Goal: Information Seeking & Learning: Learn about a topic

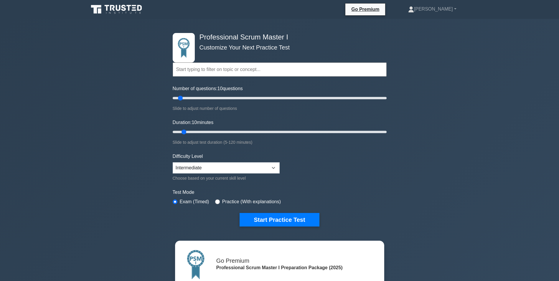
click at [481, 173] on div "Professional Scrum Master I Customize Your Next Practice Test Topics Scrum Fram…" at bounding box center [279, 206] width 559 height 375
click at [208, 98] on input "Number of questions: 10 questions" at bounding box center [280, 98] width 214 height 7
type input "45"
click at [218, 98] on input "Number of questions: 35 questions" at bounding box center [280, 98] width 214 height 7
click at [273, 167] on select "Beginner Intermediate Expert" at bounding box center [226, 167] width 107 height 11
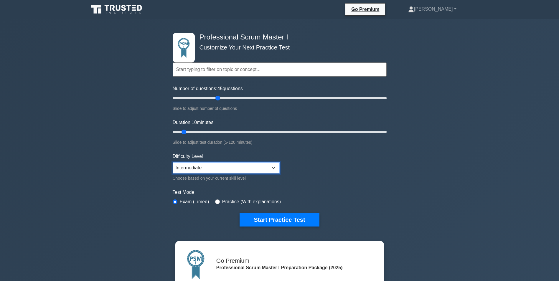
select select "beginner"
click at [173, 162] on select "Beginner Intermediate Expert" at bounding box center [226, 167] width 107 height 11
type input "60"
click at [234, 97] on input "Number of questions: 45 questions" at bounding box center [280, 98] width 214 height 7
click at [227, 129] on input "Duration: 10 minutes" at bounding box center [280, 132] width 214 height 7
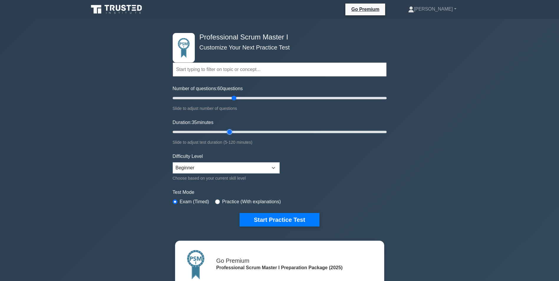
click at [227, 131] on input "Duration: 35 minutes" at bounding box center [280, 132] width 214 height 7
click at [225, 131] on input "Duration: 35 minutes" at bounding box center [280, 132] width 214 height 7
click at [243, 131] on input "Duration: 40 minutes" at bounding box center [280, 132] width 214 height 7
type input "55"
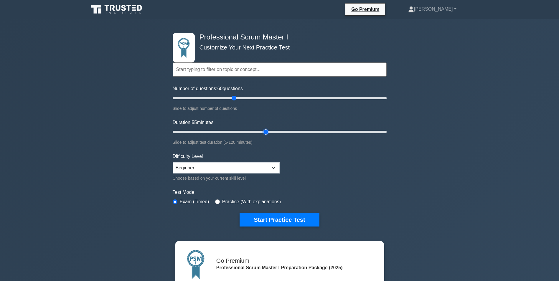
click at [263, 131] on input "Duration: 55 minutes" at bounding box center [280, 132] width 214 height 7
click at [275, 220] on button "Start Practice Test" at bounding box center [280, 220] width 80 height 14
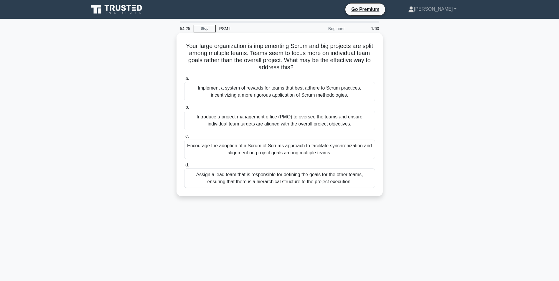
click at [228, 155] on div "Encourage the adoption of a Scrum of Scrums approach to facilitate synchronizat…" at bounding box center [279, 149] width 191 height 19
click at [184, 138] on input "c. Encourage the adoption of a Scrum of Scrums approach to facilitate synchroni…" at bounding box center [184, 136] width 0 height 4
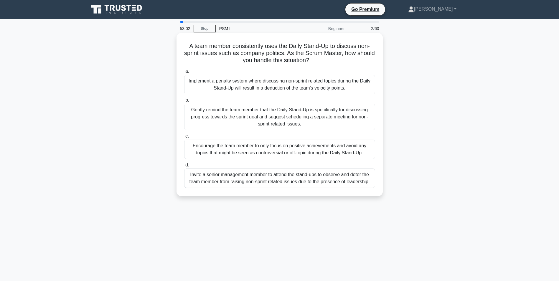
click at [217, 153] on div "Encourage the team member to only focus on positive achievements and avoid any …" at bounding box center [279, 149] width 191 height 19
click at [184, 138] on input "c. Encourage the team member to only focus on positive achievements and avoid a…" at bounding box center [184, 136] width 0 height 4
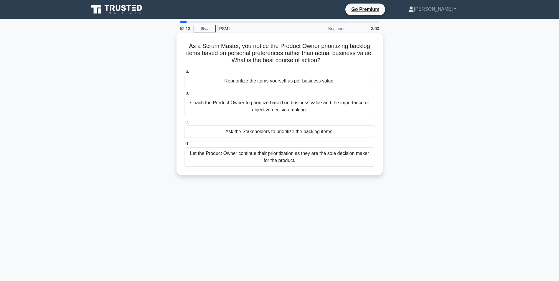
click at [215, 105] on div "Coach the Product Owner to prioritize based on business value and the importanc…" at bounding box center [279, 106] width 191 height 19
click at [184, 95] on input "b. Coach the Product Owner to prioritize based on business value and the import…" at bounding box center [184, 93] width 0 height 4
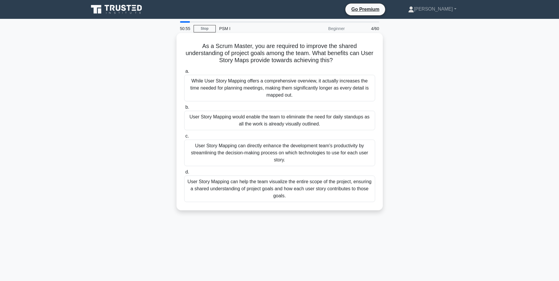
click at [214, 185] on div "User Story Mapping can help the team visualize the entire scope of the project,…" at bounding box center [279, 189] width 191 height 27
click at [184, 174] on input "d. User Story Mapping can help the team visualize the entire scope of the proje…" at bounding box center [184, 172] width 0 height 4
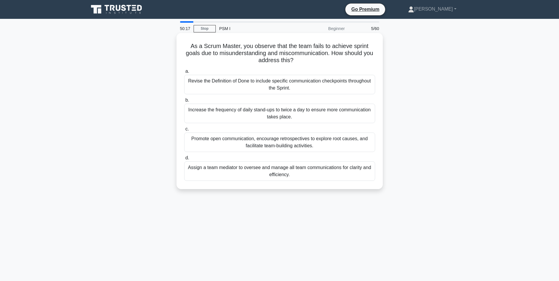
click at [201, 82] on div "Revise the Definition of Done to include specific communication checkpoints thr…" at bounding box center [279, 84] width 191 height 19
click at [184, 73] on input "a. Revise the Definition of Done to include specific communication checkpoints …" at bounding box center [184, 72] width 0 height 4
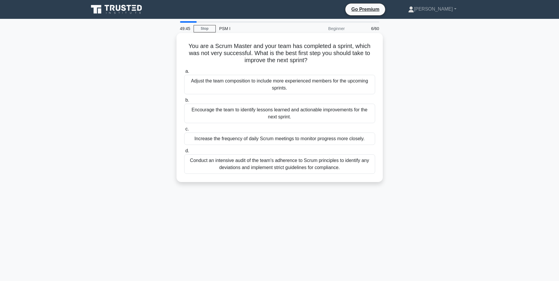
click at [212, 112] on div "Encourage the team to identify lessons learned and actionable improvements for …" at bounding box center [279, 113] width 191 height 19
click at [184, 102] on input "b. Encourage the team to identify lessons learned and actionable improvements f…" at bounding box center [184, 100] width 0 height 4
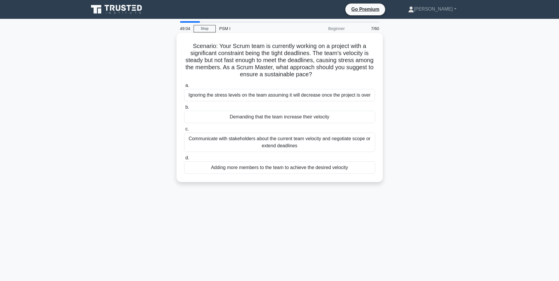
click at [228, 142] on div "Communicate with stakeholders about the current team velocity and negotiate sco…" at bounding box center [279, 142] width 191 height 19
click at [184, 131] on input "c. Communicate with stakeholders about the current team velocity and negotiate …" at bounding box center [184, 129] width 0 height 4
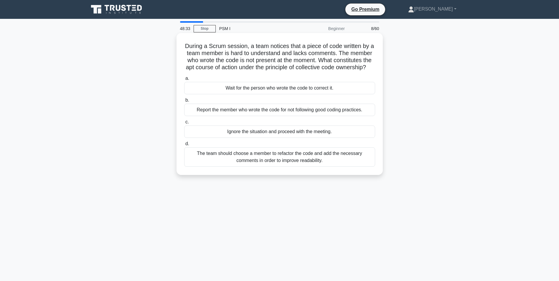
click at [197, 162] on div "The team should choose a member to refactor the code and add the necessary comm…" at bounding box center [279, 156] width 191 height 19
click at [184, 146] on input "d. The team should choose a member to refactor the code and add the necessary c…" at bounding box center [184, 144] width 0 height 4
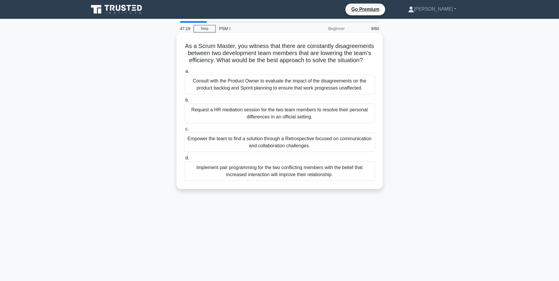
click at [205, 141] on div "Empower the team to find a solution through a Retrospective focused on communic…" at bounding box center [279, 142] width 191 height 19
click at [184, 131] on input "c. Empower the team to find a solution through a Retrospective focused on commu…" at bounding box center [184, 129] width 0 height 4
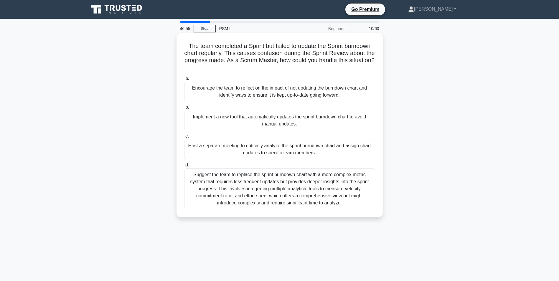
click at [205, 95] on div "Encourage the team to reflect on the impact of not updating the burndown chart …" at bounding box center [279, 91] width 191 height 19
click at [184, 80] on input "a. Encourage the team to reflect on the impact of not updating the burndown cha…" at bounding box center [184, 79] width 0 height 4
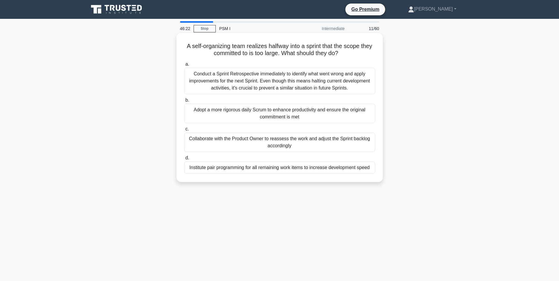
click at [193, 146] on div "Collaborate with the Product Owner to reassess the work and adjust the Sprint b…" at bounding box center [279, 142] width 191 height 19
click at [184, 131] on input "c. Collaborate with the Product Owner to reassess the work and adjust the Sprin…" at bounding box center [184, 129] width 0 height 4
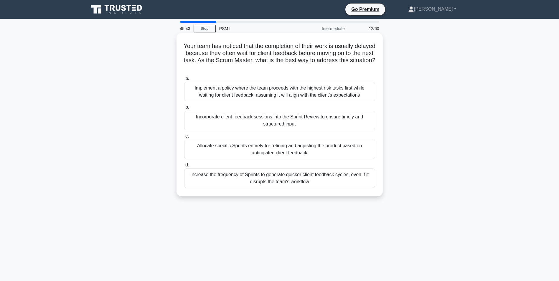
click at [218, 123] on div "Incorporate client feedback sessions into the Sprint Review to ensure timely an…" at bounding box center [279, 120] width 191 height 19
click at [184, 109] on input "b. Incorporate client feedback sessions into the Sprint Review to ensure timely…" at bounding box center [184, 108] width 0 height 4
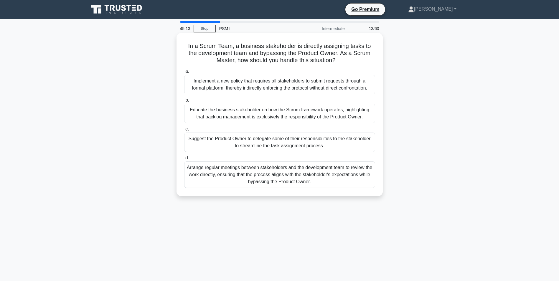
click at [220, 118] on div "Educate the business stakeholder on how the Scrum framework operates, highlight…" at bounding box center [279, 113] width 191 height 19
click at [184, 102] on input "b. Educate the business stakeholder on how the Scrum framework operates, highli…" at bounding box center [184, 100] width 0 height 4
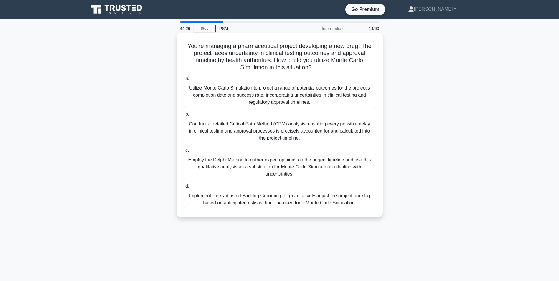
click at [211, 92] on div "Utilize Monte Carlo Simulation to project a range of potential outcomes for the…" at bounding box center [279, 95] width 191 height 27
click at [184, 80] on input "a. Utilize Monte Carlo Simulation to project a range of potential outcomes for …" at bounding box center [184, 79] width 0 height 4
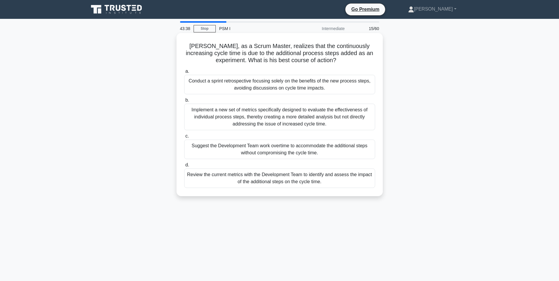
click at [199, 176] on div "Review the current metrics with the Development Team to identify and assess the…" at bounding box center [279, 178] width 191 height 19
click at [184, 167] on input "d. Review the current metrics with the Development Team to identify and assess …" at bounding box center [184, 165] width 0 height 4
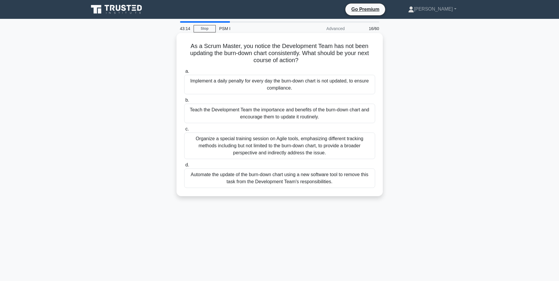
click at [271, 116] on div "Teach the Development Team the importance and benefits of the burn-down chart a…" at bounding box center [279, 113] width 191 height 19
click at [184, 102] on input "b. Teach the Development Team the importance and benefits of the burn-down char…" at bounding box center [184, 100] width 0 height 4
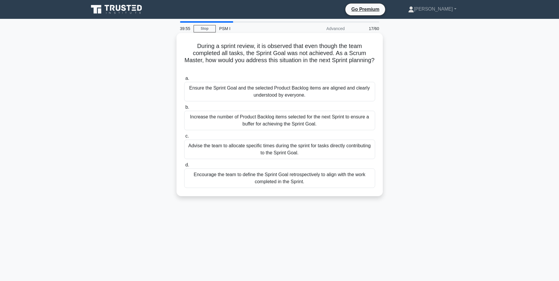
click at [241, 176] on div "Encourage the team to define the Sprint Goal retrospectively to align with the …" at bounding box center [279, 178] width 191 height 19
click at [184, 167] on input "d. Encourage the team to define the Sprint Goal retrospectively to align with t…" at bounding box center [184, 165] width 0 height 4
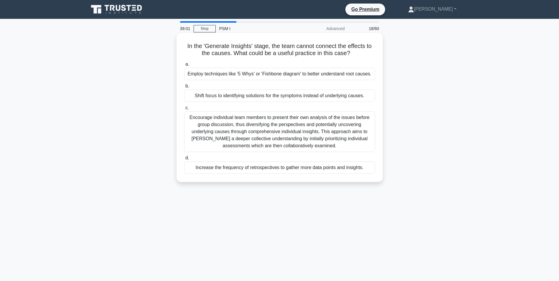
click at [266, 74] on div "Employ techniques like '5 Whys' or 'Fishbone diagram' to better understand root…" at bounding box center [279, 74] width 191 height 12
click at [184, 66] on input "a. Employ techniques like '5 Whys' or 'Fishbone diagram' to better understand r…" at bounding box center [184, 64] width 0 height 4
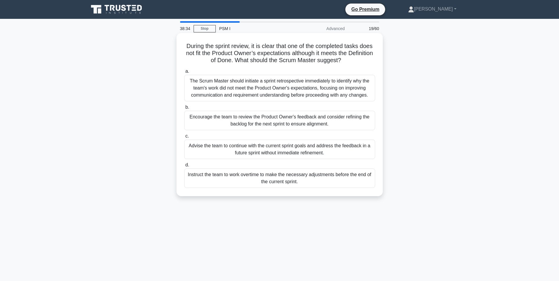
click at [214, 120] on div "Encourage the team to review the Product Owner's feedback and consider refining…" at bounding box center [279, 120] width 191 height 19
click at [184, 109] on input "b. Encourage the team to review the Product Owner's feedback and consider refin…" at bounding box center [184, 108] width 0 height 4
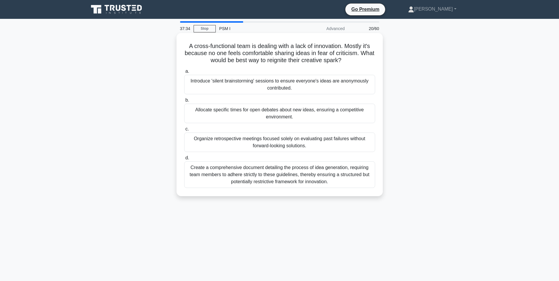
click at [281, 113] on div "Allocate specific times for open debates about new ideas, ensuring a competitiv…" at bounding box center [279, 113] width 191 height 19
click at [184, 102] on input "b. Allocate specific times for open debates about new ideas, ensuring a competi…" at bounding box center [184, 100] width 0 height 4
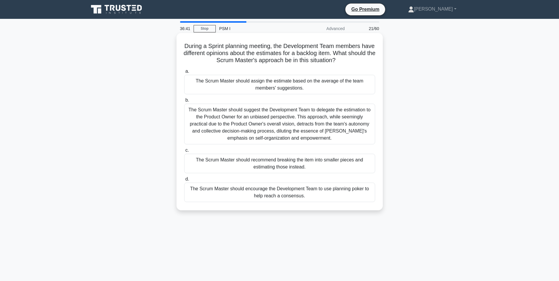
click at [241, 193] on div "The Scrum Master should encourage the Development Team to use planning poker to…" at bounding box center [279, 192] width 191 height 19
click at [184, 181] on input "d. The Scrum Master should encourage the Development Team to use planning poker…" at bounding box center [184, 179] width 0 height 4
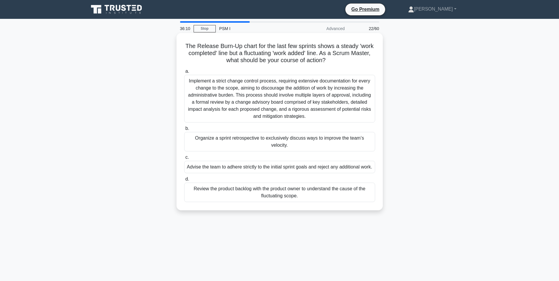
click at [214, 193] on div "Review the product backlog with the product owner to understand the cause of th…" at bounding box center [279, 192] width 191 height 19
click at [184, 181] on input "d. Review the product backlog with the product owner to understand the cause of…" at bounding box center [184, 179] width 0 height 4
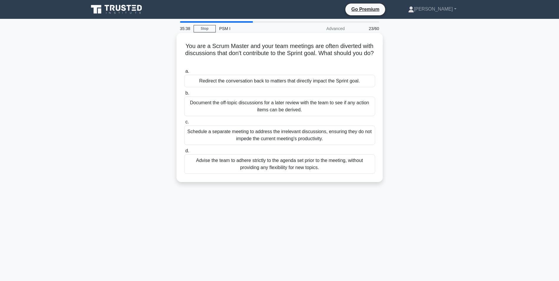
click at [199, 85] on div "Redirect the conversation back to matters that directly impact the Sprint goal." at bounding box center [279, 81] width 191 height 12
click at [184, 73] on input "a. Redirect the conversation back to matters that directly impact the Sprint go…" at bounding box center [184, 72] width 0 height 4
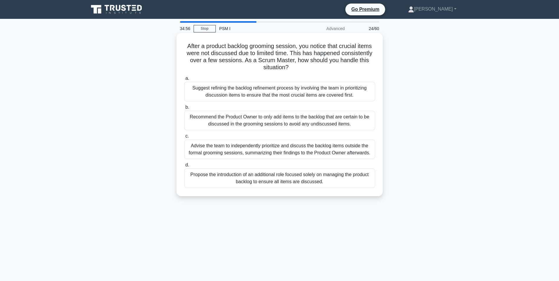
click at [194, 88] on div "Suggest refining the backlog refinement process by involving the team in priori…" at bounding box center [279, 91] width 191 height 19
click at [184, 80] on input "a. Suggest refining the backlog refinement process by involving the team in pri…" at bounding box center [184, 79] width 0 height 4
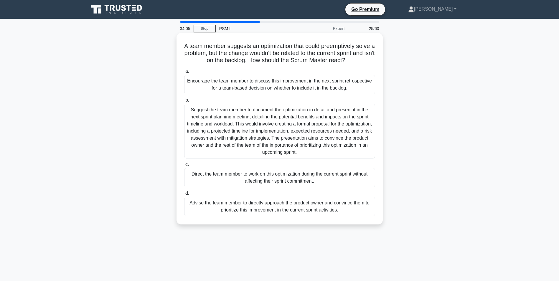
click at [208, 87] on div "Encourage the team member to discuss this improvement in the next sprint retros…" at bounding box center [279, 84] width 191 height 19
click at [184, 73] on input "a. Encourage the team member to discuss this improvement in the next sprint ret…" at bounding box center [184, 72] width 0 height 4
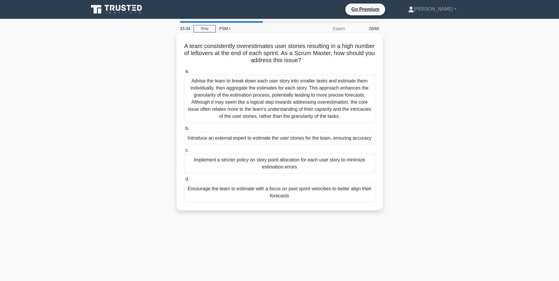
click at [244, 191] on div "Encourage the team to estimate with a focus on past sprint velocities to better…" at bounding box center [279, 192] width 191 height 19
click at [184, 181] on input "d. Encourage the team to estimate with a focus on past sprint velocities to bet…" at bounding box center [184, 179] width 0 height 4
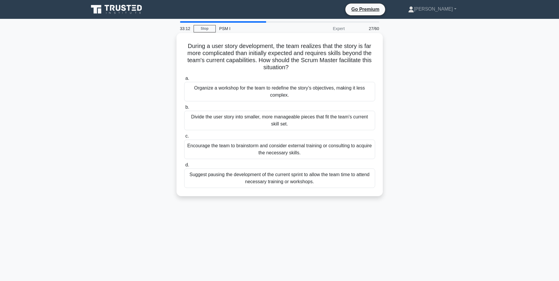
click at [277, 119] on div "Divide the user story into smaller, more manageable pieces that fit the team's …" at bounding box center [279, 120] width 191 height 19
click at [184, 109] on input "b. Divide the user story into smaller, more manageable pieces that fit the team…" at bounding box center [184, 108] width 0 height 4
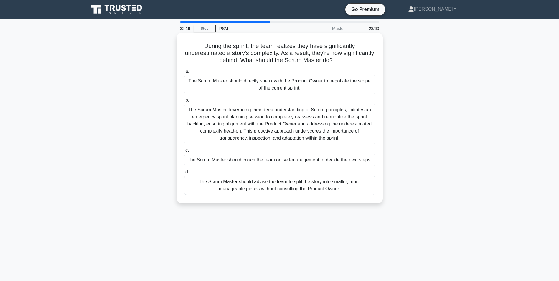
click at [207, 162] on div "The Scrum Master should coach the team on self-management to decide the next st…" at bounding box center [279, 160] width 191 height 12
click at [184, 152] on input "c. The Scrum Master should coach the team on self-management to decide the next…" at bounding box center [184, 151] width 0 height 4
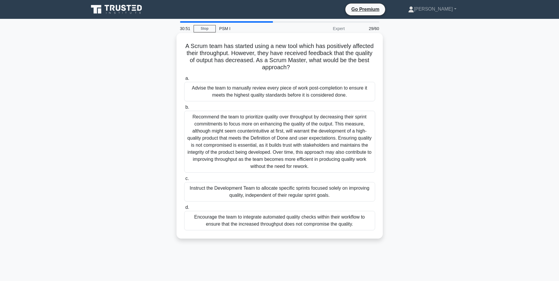
click at [258, 223] on div "Encourage the team to integrate automated quality checks within their workflow …" at bounding box center [279, 220] width 191 height 19
click at [184, 210] on input "d. Encourage the team to integrate automated quality checks within their workfl…" at bounding box center [184, 208] width 0 height 4
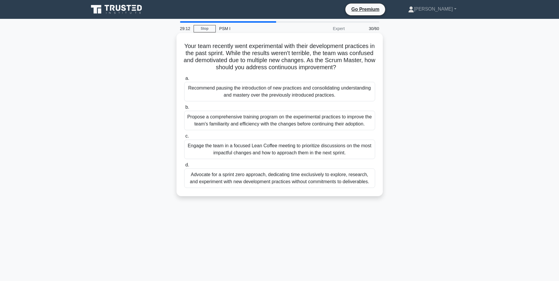
click at [225, 95] on div "Recommend pausing the introduction of new practices and consolidating understan…" at bounding box center [279, 91] width 191 height 19
click at [184, 80] on input "a. Recommend pausing the introduction of new practices and consolidating unders…" at bounding box center [184, 79] width 0 height 4
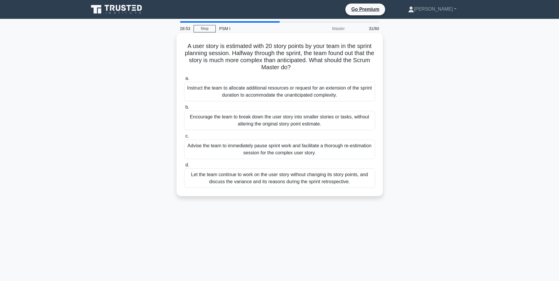
click at [277, 122] on div "Encourage the team to break down the user story into smaller stories or tasks, …" at bounding box center [279, 120] width 191 height 19
click at [184, 109] on input "b. Encourage the team to break down the user story into smaller stories or task…" at bounding box center [184, 108] width 0 height 4
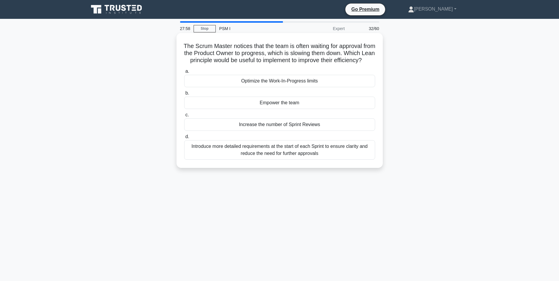
click at [225, 87] on div "Optimize the Work-In-Progress limits" at bounding box center [279, 81] width 191 height 12
click at [184, 73] on input "a. Optimize the Work-In-Progress limits" at bounding box center [184, 72] width 0 height 4
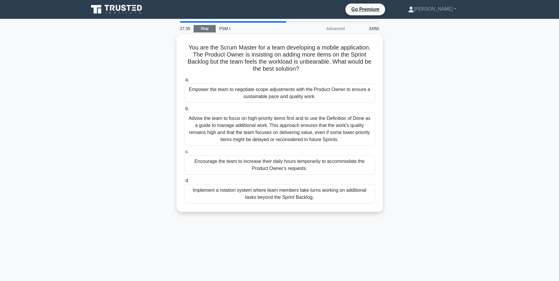
click at [206, 28] on link "Stop" at bounding box center [205, 28] width 22 height 7
click at [200, 27] on link "Stop" at bounding box center [205, 28] width 22 height 7
click at [204, 28] on link "Stop" at bounding box center [205, 28] width 22 height 7
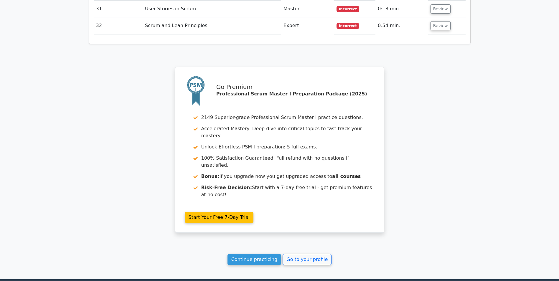
scroll to position [1503, 0]
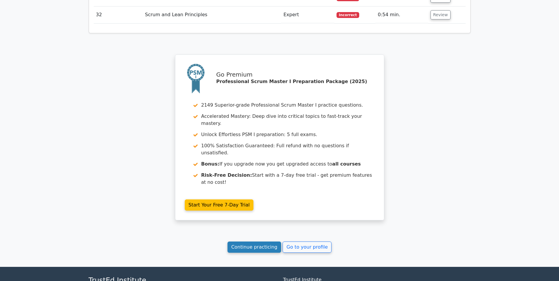
click at [256, 242] on link "Continue practicing" at bounding box center [255, 247] width 54 height 11
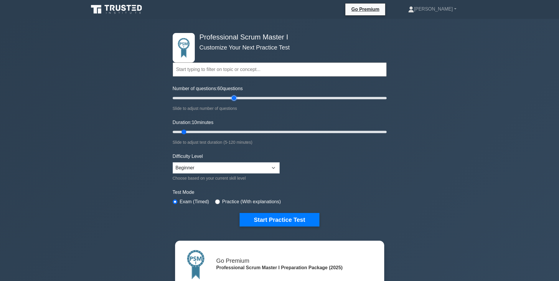
click at [233, 96] on input "Number of questions: 60 questions" at bounding box center [280, 98] width 214 height 7
click at [216, 96] on input "Number of questions: 60 questions" at bounding box center [280, 98] width 214 height 7
click at [213, 96] on input "Number of questions: 45 questions" at bounding box center [280, 98] width 214 height 7
click at [207, 98] on input "Number of questions: 35 questions" at bounding box center [280, 98] width 214 height 7
click at [206, 98] on input "Number of questions: 35 questions" at bounding box center [280, 98] width 214 height 7
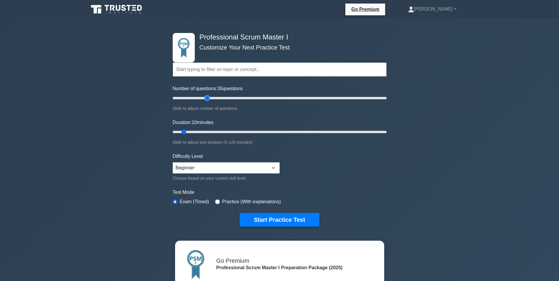
click at [205, 98] on input "Number of questions: 35 questions" at bounding box center [280, 98] width 214 height 7
type input "30"
click at [204, 98] on input "Number of questions: 30 questions" at bounding box center [280, 98] width 214 height 7
click at [204, 131] on input "Duration: 20 minutes" at bounding box center [280, 132] width 214 height 7
click at [215, 131] on input "Duration: 25 minutes" at bounding box center [280, 132] width 214 height 7
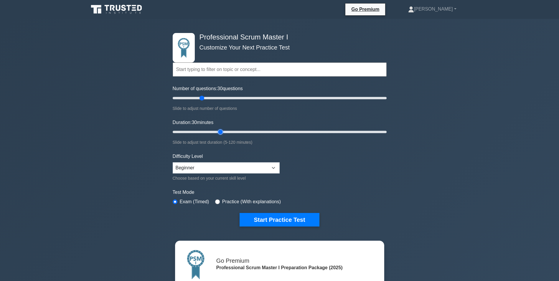
type input "30"
click at [219, 130] on input "Duration: 30 minutes" at bounding box center [280, 132] width 214 height 7
click at [275, 218] on button "Start Practice Test" at bounding box center [280, 220] width 80 height 14
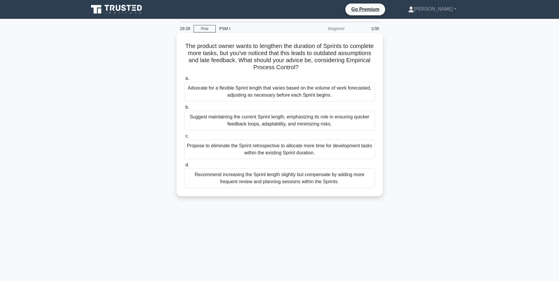
click at [209, 125] on div "Suggest maintaining the current Sprint length, emphasizing its role in ensuring…" at bounding box center [279, 120] width 191 height 19
click at [184, 109] on input "b. Suggest maintaining the current Sprint length, emphasizing its role in ensur…" at bounding box center [184, 108] width 0 height 4
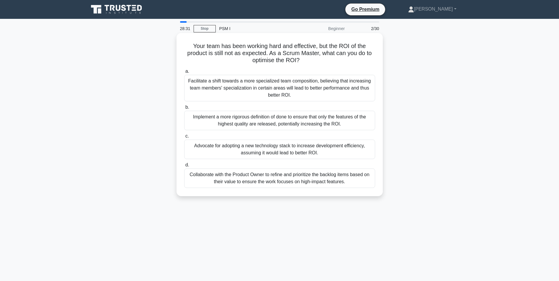
click at [312, 176] on div "Collaborate with the Product Owner to refine and prioritize the backlog items b…" at bounding box center [279, 178] width 191 height 19
click at [184, 167] on input "d. Collaborate with the Product Owner to refine and prioritize the backlog item…" at bounding box center [184, 165] width 0 height 4
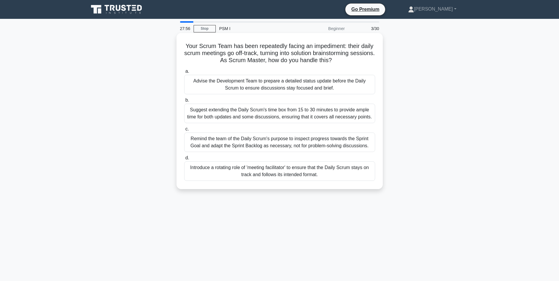
click at [295, 146] on div "Remind the team of the Daily Scrum's purpose to inspect progress towards the Sp…" at bounding box center [279, 142] width 191 height 19
click at [184, 131] on input "c. Remind the team of the Daily Scrum's purpose to inspect progress towards the…" at bounding box center [184, 129] width 0 height 4
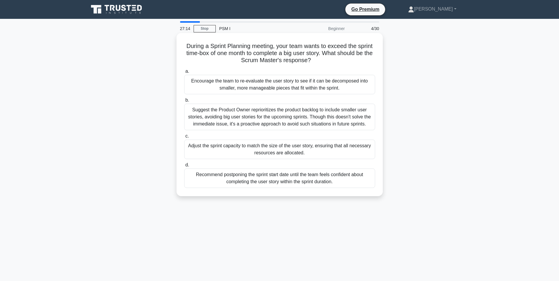
click at [214, 83] on div "Encourage the team to re-evaluate the user story to see if it can be decomposed…" at bounding box center [279, 84] width 191 height 19
click at [184, 73] on input "a. Encourage the team to re-evaluate the user story to see if it can be decompo…" at bounding box center [184, 72] width 0 height 4
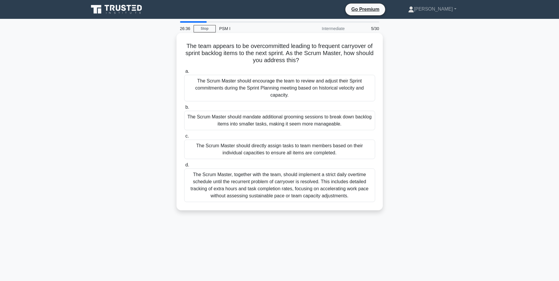
click at [255, 93] on div "The Scrum Master should encourage the team to review and adjust their Sprint co…" at bounding box center [279, 88] width 191 height 27
click at [184, 73] on input "a. The Scrum Master should encourage the team to review and adjust their Sprint…" at bounding box center [184, 72] width 0 height 4
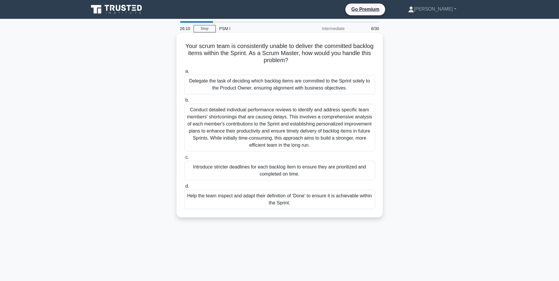
click at [223, 195] on div "Help the team inspect and adapt their definition of 'Done' to ensure it is achi…" at bounding box center [279, 199] width 191 height 19
click at [184, 188] on input "d. Help the team inspect and adapt their definition of 'Done' to ensure it is a…" at bounding box center [184, 187] width 0 height 4
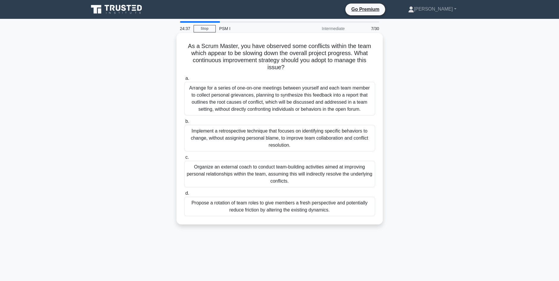
click at [209, 141] on div "Implement a retrospective technique that focuses on identifying specific behavi…" at bounding box center [279, 138] width 191 height 27
click at [184, 123] on input "b. Implement a retrospective technique that focuses on identifying specific beh…" at bounding box center [184, 122] width 0 height 4
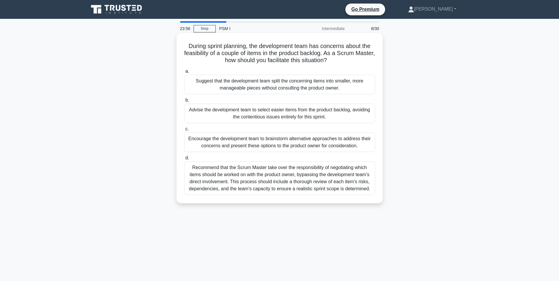
click at [299, 146] on div "Encourage the development team to brainstorm alternative approaches to address …" at bounding box center [279, 142] width 191 height 19
click at [184, 131] on input "c. Encourage the development team to brainstorm alternative approaches to addre…" at bounding box center [184, 129] width 0 height 4
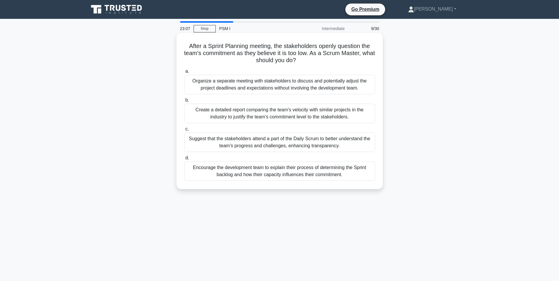
click at [252, 172] on div "Encourage the development team to explain their process of determining the Spri…" at bounding box center [279, 171] width 191 height 19
click at [184, 160] on input "d. Encourage the development team to explain their process of determining the S…" at bounding box center [184, 158] width 0 height 4
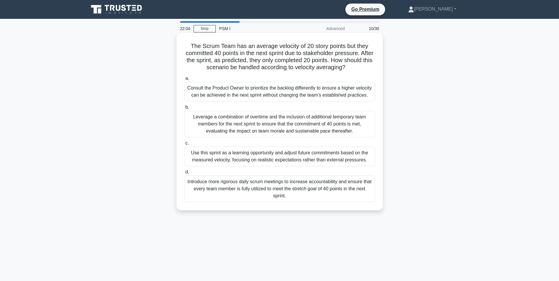
click at [245, 159] on div "Use this sprint as a learning opportunity and adjust future commitments based o…" at bounding box center [279, 156] width 191 height 19
click at [184, 145] on input "c. Use this sprint as a learning opportunity and adjust future commitments base…" at bounding box center [184, 143] width 0 height 4
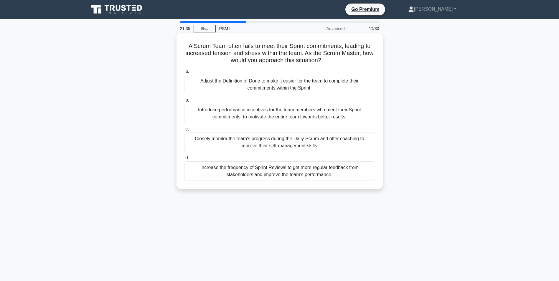
click at [277, 88] on div "Adjust the Definition of Done to make it easier for the team to complete their …" at bounding box center [279, 84] width 191 height 19
click at [184, 73] on input "a. Adjust the Definition of Done to make it easier for the team to complete the…" at bounding box center [184, 72] width 0 height 4
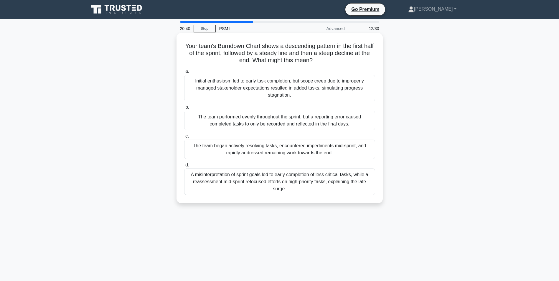
click at [292, 146] on div "The team began actively resolving tasks, encountered impediments mid-sprint, an…" at bounding box center [279, 149] width 191 height 19
click at [184, 138] on input "c. The team began actively resolving tasks, encountered impediments mid-sprint,…" at bounding box center [184, 136] width 0 height 4
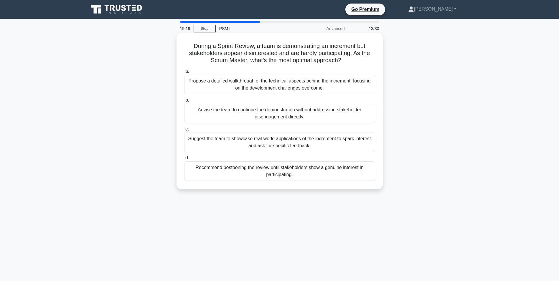
click at [276, 142] on div "Suggest the team to showcase real-world applications of the increment to spark …" at bounding box center [279, 142] width 191 height 19
click at [184, 131] on input "c. Suggest the team to showcase real-world applications of the increment to spa…" at bounding box center [184, 129] width 0 height 4
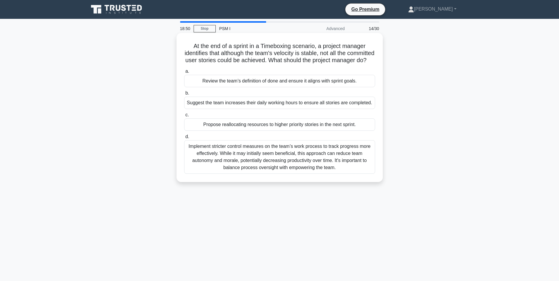
click at [201, 87] on div "Review the team’s definition of done and ensure it aligns with sprint goals." at bounding box center [279, 81] width 191 height 12
click at [184, 73] on input "a. Review the team’s definition of done and ensure it aligns with sprint goals." at bounding box center [184, 72] width 0 height 4
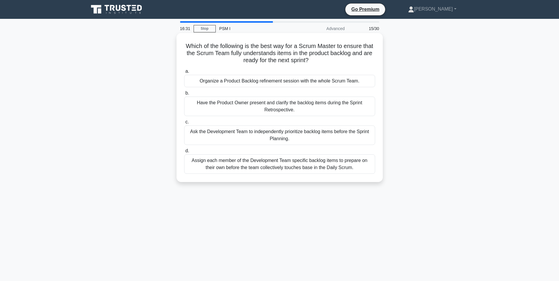
click at [235, 83] on div "Organize a Product Backlog refinement session with the whole Scrum Team." at bounding box center [279, 81] width 191 height 12
click at [184, 73] on input "a. Organize a Product Backlog refinement session with the whole Scrum Team." at bounding box center [184, 72] width 0 height 4
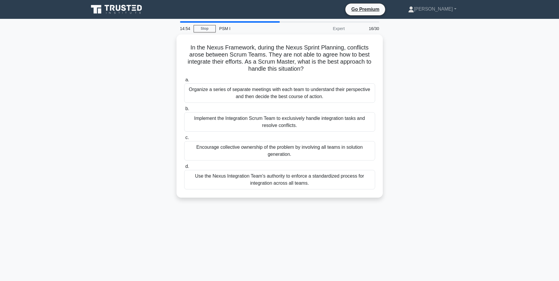
click at [449, 128] on div "In the Nexus Framework, during the Nexus Sprint Planning, conflicts arose betwe…" at bounding box center [279, 119] width 389 height 170
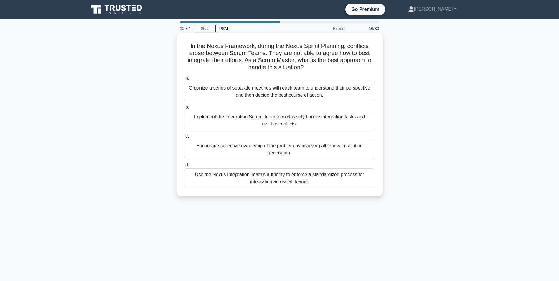
click at [241, 91] on div "Organize a series of separate meetings with each team to understand their persp…" at bounding box center [279, 91] width 191 height 19
click at [184, 80] on input "a. Organize a series of separate meetings with each team to understand their pe…" at bounding box center [184, 79] width 0 height 4
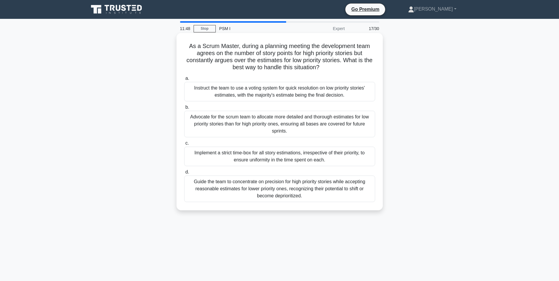
click at [207, 117] on div "Advocate for the scrum team to allocate more detailed and thorough estimates fo…" at bounding box center [279, 124] width 191 height 27
click at [184, 109] on input "b. Advocate for the scrum team to allocate more detailed and thorough estimates…" at bounding box center [184, 108] width 0 height 4
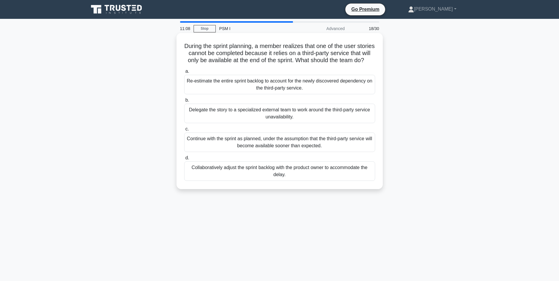
click at [285, 178] on div "Collaboratively adjust the sprint backlog with the product owner to accommodate…" at bounding box center [279, 171] width 191 height 19
click at [184, 160] on input "d. Collaboratively adjust the sprint backlog with the product owner to accommod…" at bounding box center [184, 158] width 0 height 4
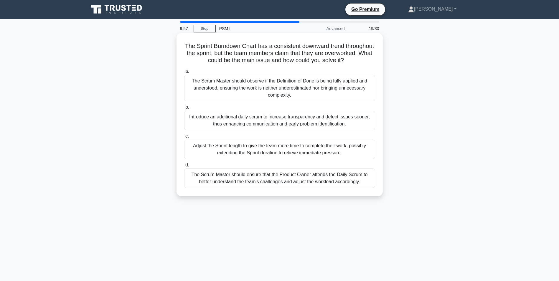
click at [260, 187] on div "The Scrum Master should ensure that the Product Owner attends the Daily Scrum t…" at bounding box center [279, 178] width 191 height 19
click at [184, 167] on input "d. The Scrum Master should ensure that the Product Owner attends the Daily Scru…" at bounding box center [184, 165] width 0 height 4
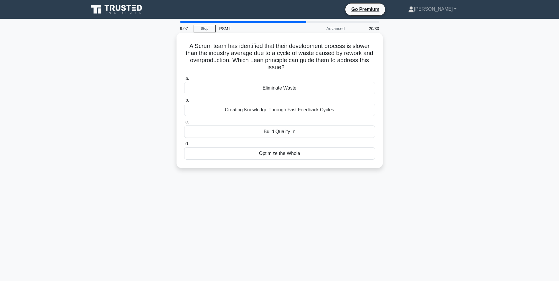
click at [287, 89] on div "Eliminate Waste" at bounding box center [279, 88] width 191 height 12
click at [184, 80] on input "a. Eliminate Waste" at bounding box center [184, 79] width 0 height 4
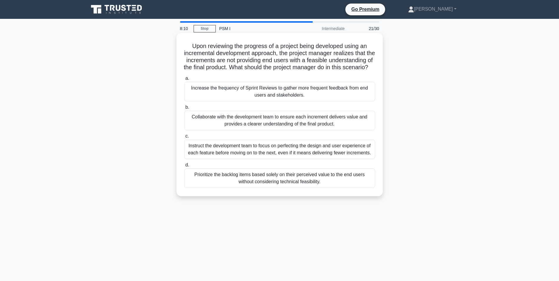
click at [196, 127] on div "Collaborate with the development team to ensure each increment delivers value a…" at bounding box center [279, 120] width 191 height 19
click at [184, 109] on input "b. Collaborate with the development team to ensure each increment delivers valu…" at bounding box center [184, 108] width 0 height 4
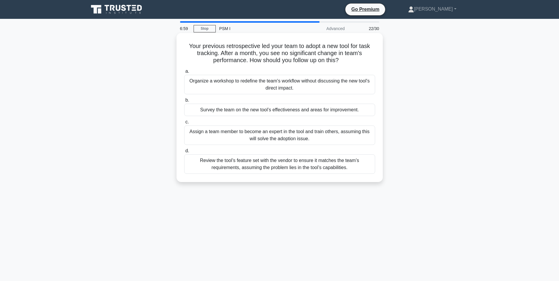
click at [229, 162] on div "Review the tool’s feature set with the vendor to ensure it matches the team’s r…" at bounding box center [279, 163] width 191 height 19
click at [184, 153] on input "d. Review the tool’s feature set with the vendor to ensure it matches the team’…" at bounding box center [184, 151] width 0 height 4
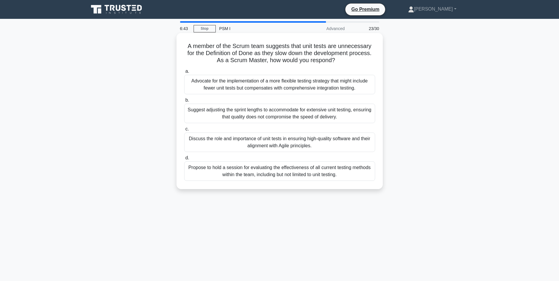
click at [272, 144] on div "Discuss the role and importance of unit tests in ensuring high-quality software…" at bounding box center [279, 142] width 191 height 19
click at [184, 131] on input "c. Discuss the role and importance of unit tests in ensuring high-quality softw…" at bounding box center [184, 129] width 0 height 4
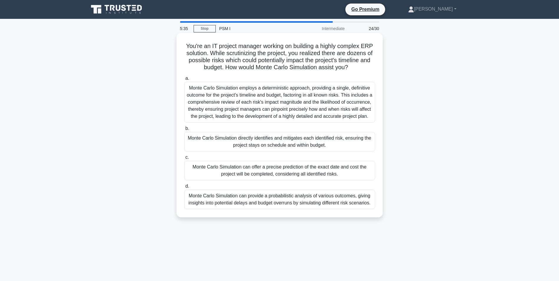
click at [299, 206] on div "Monte Carlo Simulation can provide a probabilistic analysis of various outcomes…" at bounding box center [279, 199] width 191 height 19
click at [184, 188] on input "d. Monte Carlo Simulation can provide a probabilistic analysis of various outco…" at bounding box center [184, 187] width 0 height 4
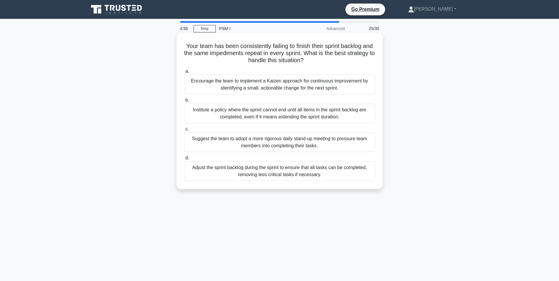
click at [209, 79] on div "Encourage the team to implement a Kaizen approach for continuous improvement by…" at bounding box center [279, 84] width 191 height 19
click at [184, 73] on input "a. Encourage the team to implement a Kaizen approach for continuous improvement…" at bounding box center [184, 72] width 0 height 4
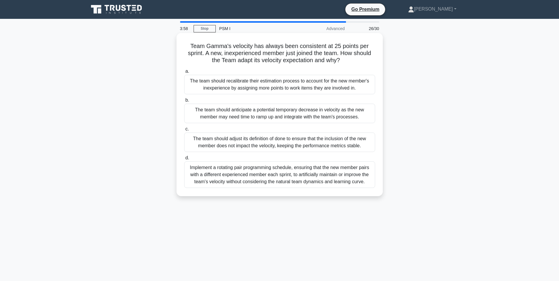
click at [317, 111] on div "The team should anticipate a potential temporary decrease in velocity as the ne…" at bounding box center [279, 113] width 191 height 19
click at [184, 102] on input "b. The team should anticipate a potential temporary decrease in velocity as the…" at bounding box center [184, 100] width 0 height 4
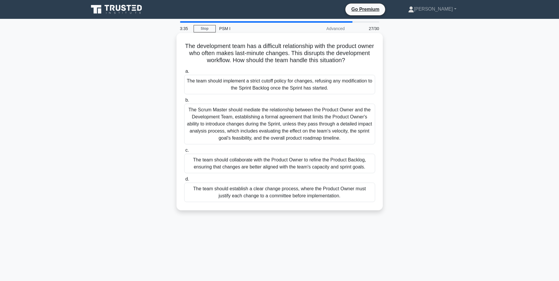
click at [273, 167] on div "The team should collaborate with the Product Owner to refine the Product Backlo…" at bounding box center [279, 163] width 191 height 19
click at [184, 152] on input "c. The team should collaborate with the Product Owner to refine the Product Bac…" at bounding box center [184, 151] width 0 height 4
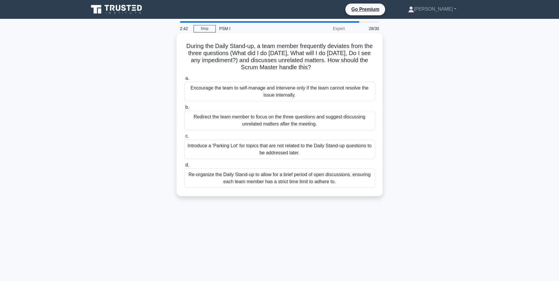
click at [207, 120] on div "Redirect the team member to focus on the three questions and suggest discussing…" at bounding box center [279, 120] width 191 height 19
click at [184, 109] on input "b. Redirect the team member to focus on the three questions and suggest discuss…" at bounding box center [184, 108] width 0 height 4
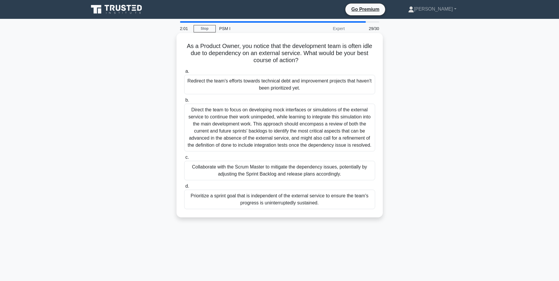
click at [220, 171] on div "Collaborate with the Scrum Master to mitigate the dependency issues, potentiall…" at bounding box center [279, 170] width 191 height 19
click at [184, 159] on input "c. Collaborate with the Scrum Master to mitigate the dependency issues, potenti…" at bounding box center [184, 158] width 0 height 4
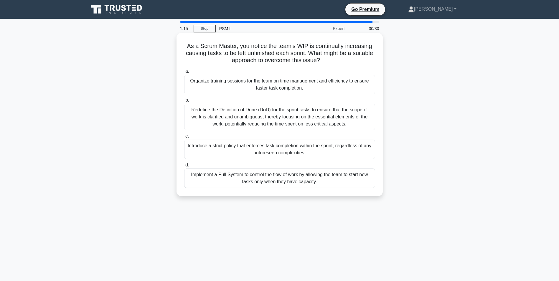
click at [255, 177] on div "Implement a Pull System to control the flow of work by allowing the team to sta…" at bounding box center [279, 178] width 191 height 19
click at [184, 167] on input "d. Implement a Pull System to control the flow of work by allowing the team to …" at bounding box center [184, 165] width 0 height 4
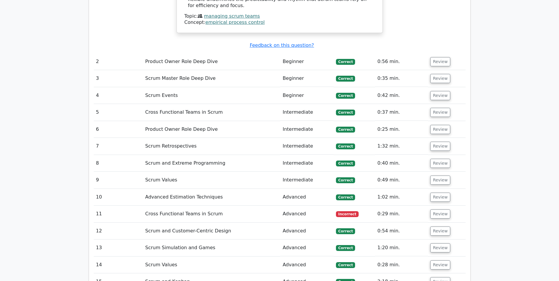
scroll to position [943, 0]
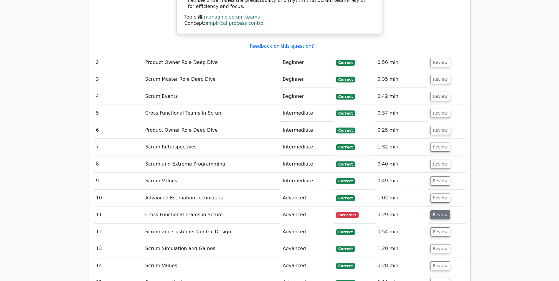
click at [433, 210] on button "Review" at bounding box center [440, 214] width 20 height 9
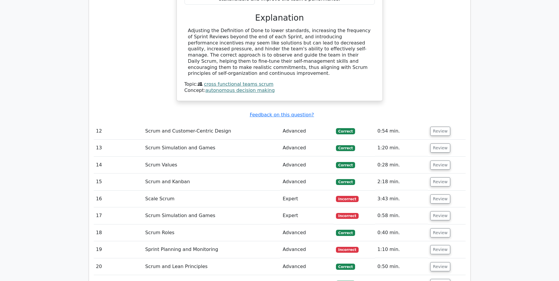
scroll to position [1326, 0]
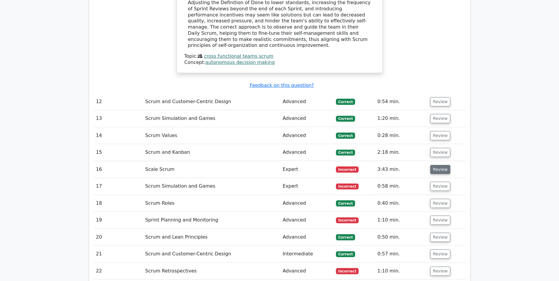
click at [437, 165] on button "Review" at bounding box center [440, 169] width 20 height 9
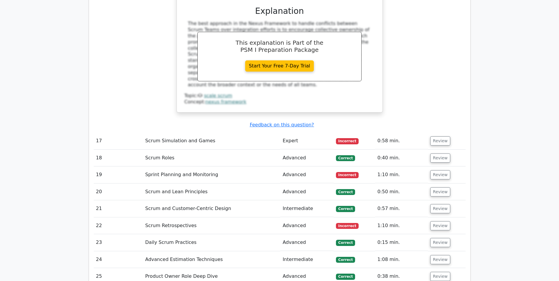
scroll to position [1651, 0]
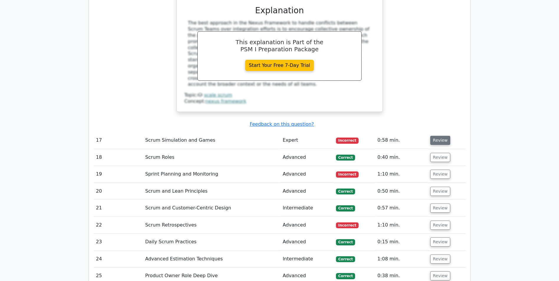
click at [442, 136] on button "Review" at bounding box center [440, 140] width 20 height 9
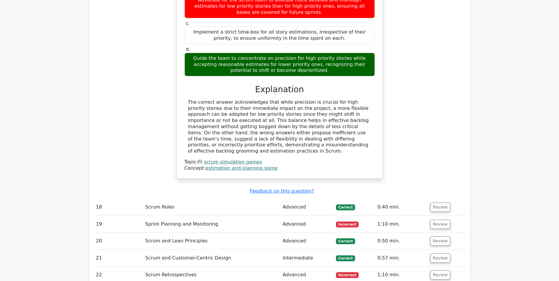
scroll to position [1916, 0]
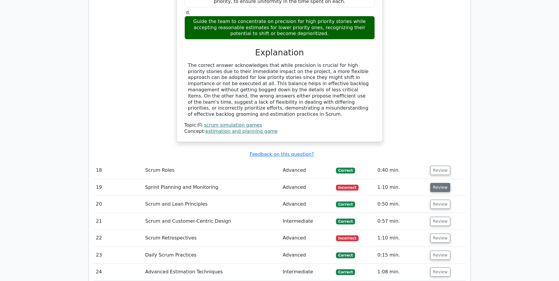
click at [442, 183] on button "Review" at bounding box center [440, 187] width 20 height 9
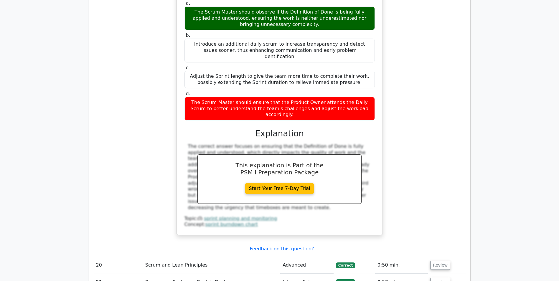
scroll to position [2240, 0]
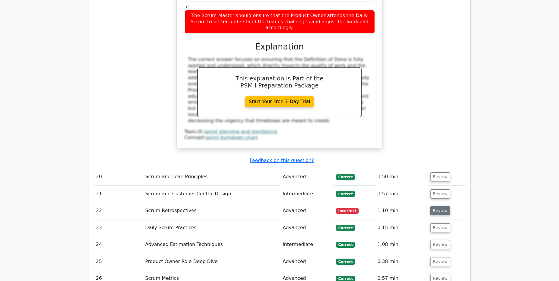
click at [437, 206] on button "Review" at bounding box center [440, 210] width 20 height 9
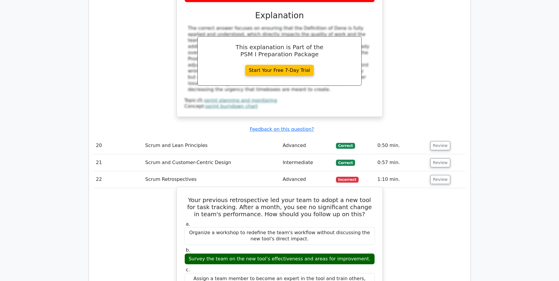
scroll to position [2299, 0]
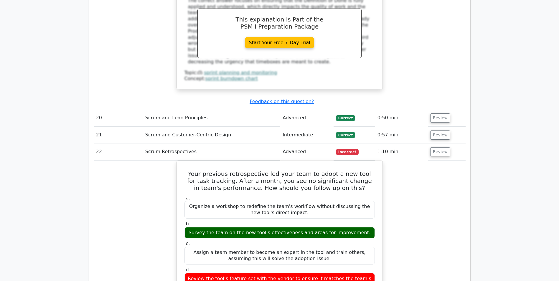
click at [447, 161] on div "Your previous retrospective led your team to adopt a new tool for task tracking…" at bounding box center [280, 286] width 372 height 250
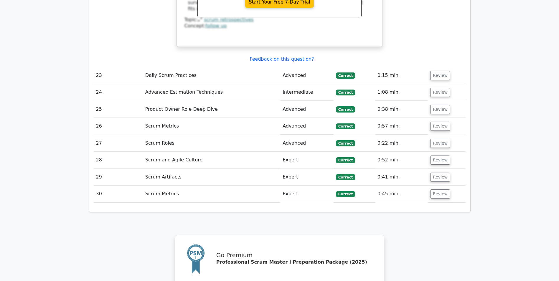
scroll to position [2623, 0]
